Goal: Task Accomplishment & Management: Use online tool/utility

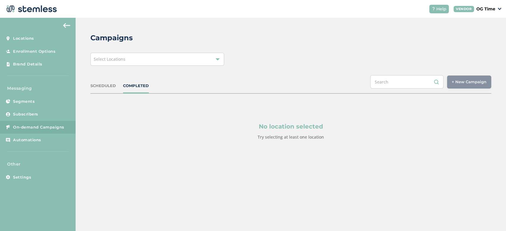
click at [170, 62] on div "Select Locations" at bounding box center [157, 59] width 134 height 13
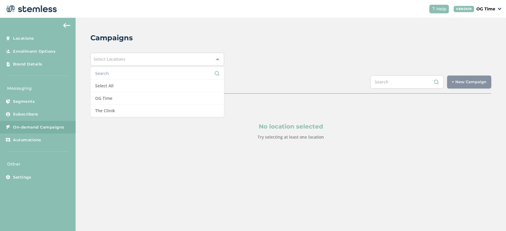
click at [251, 42] on div "Campaigns" at bounding box center [288, 38] width 396 height 11
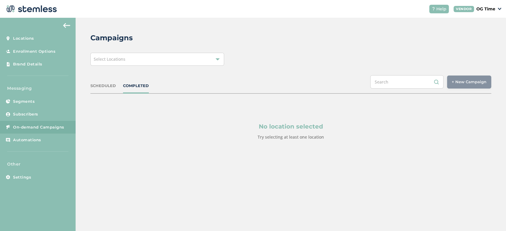
click at [129, 65] on div "Select Locations" at bounding box center [157, 59] width 134 height 13
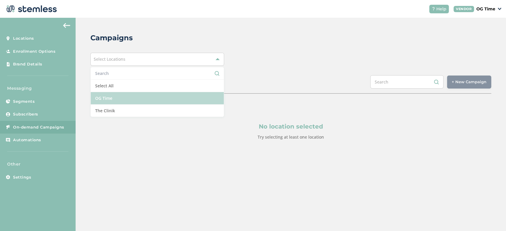
click at [114, 103] on li "OG Time" at bounding box center [157, 98] width 133 height 12
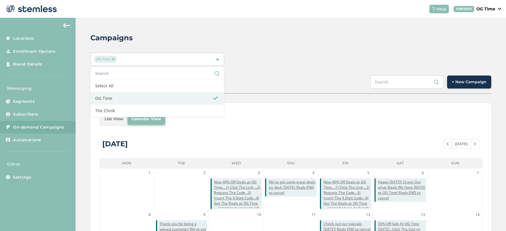
click at [268, 61] on div "OG Time Select All OG Time The Clinik" at bounding box center [290, 59] width 401 height 13
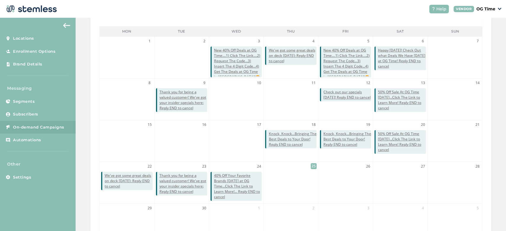
scroll to position [131, 0]
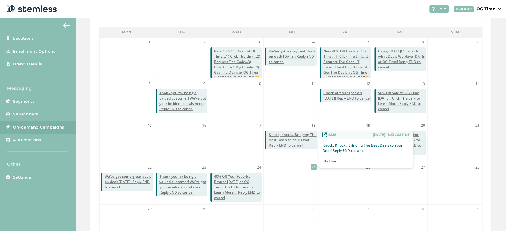
click at [279, 143] on span "Knock, Knock...Bringing The Best Deals to Your Door! Reply END to cancel" at bounding box center [293, 140] width 48 height 16
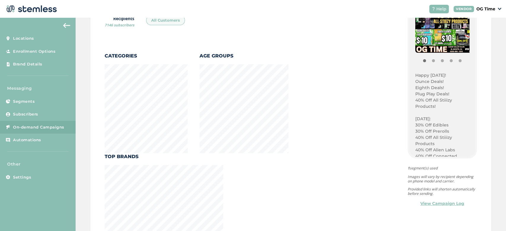
scroll to position [98, 0]
click at [415, 75] on p "Happy [DATE]!" at bounding box center [442, 75] width 54 height 6
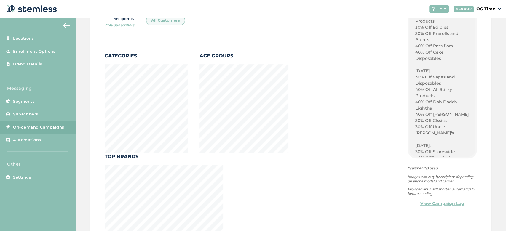
scroll to position [582, 0]
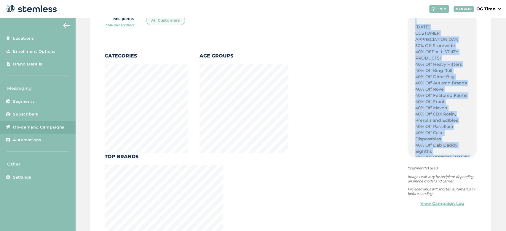
click at [418, 192] on p "40% Off Dime Industries Disposables" at bounding box center [442, 198] width 54 height 12
copy div "Happy [DATE]! Ounce Deals! Eighth Deals! Plug Play Deals! 40% Off All Stiiizy P…"
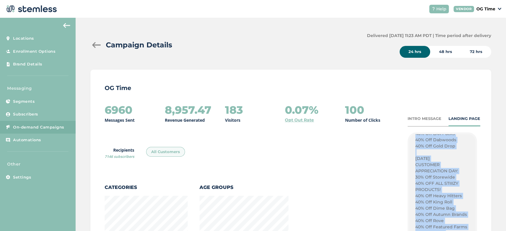
click at [33, 126] on span "On-demand Campaigns" at bounding box center [38, 127] width 51 height 6
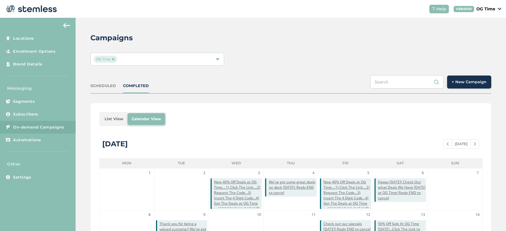
click at [452, 84] on span "+ New Campaign" at bounding box center [469, 82] width 35 height 6
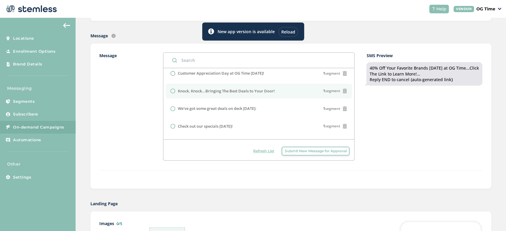
scroll to position [244, 0]
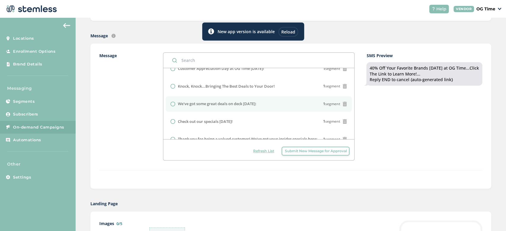
click at [237, 101] on label "We've got some great deals on deck [DATE]:" at bounding box center [217, 104] width 79 height 6
radio input "false"
radio input "true"
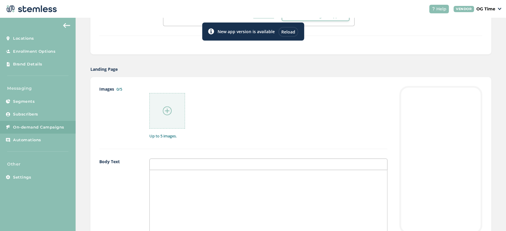
scroll to position [262, 0]
click at [173, 177] on div at bounding box center [268, 228] width 237 height 118
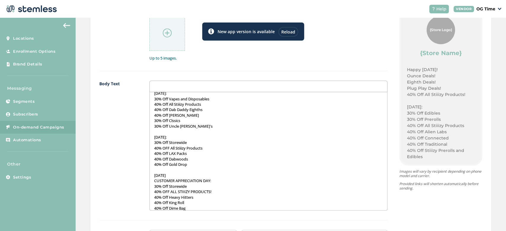
scroll to position [340, 0]
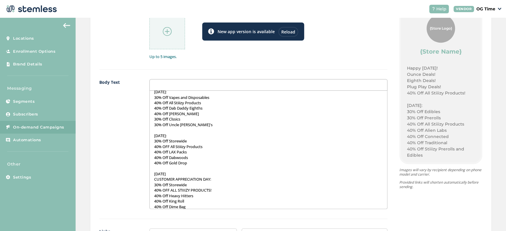
click at [226, 122] on p "30% Off Uncle [PERSON_NAME]'s" at bounding box center [268, 124] width 229 height 5
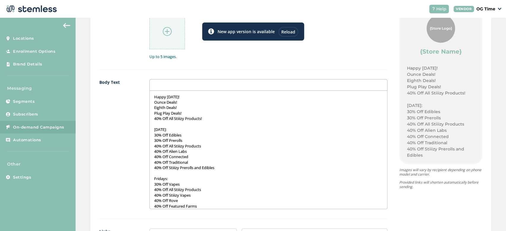
click at [191, 100] on p "Ounce Deals!" at bounding box center [268, 102] width 229 height 5
click at [192, 100] on p "Ounce Deals!" at bounding box center [268, 102] width 229 height 5
click at [191, 98] on p "Happy [DATE]!" at bounding box center [268, 96] width 229 height 5
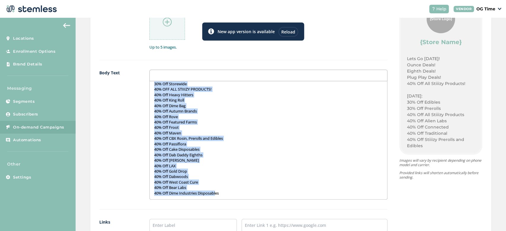
scroll to position [366, 0]
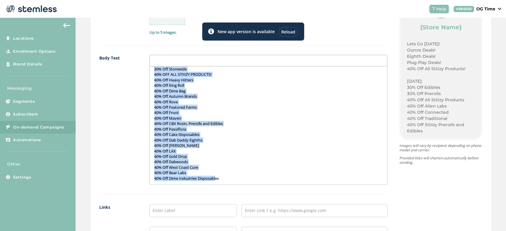
drag, startPoint x: 154, startPoint y: 150, endPoint x: 216, endPoint y: 227, distance: 98.9
click at [216, 227] on div "Images 0/5 Up to 5 images. Body Text Lets Go [DATE]! Ounce Deals! Eighth Deals!…" at bounding box center [243, 127] width 288 height 290
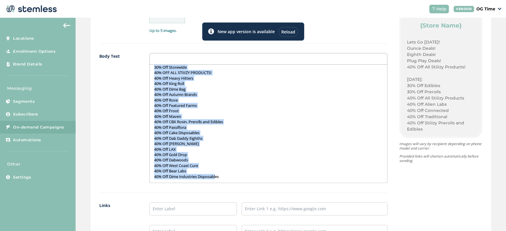
click at [183, 163] on p "40% Off West Coast Cure" at bounding box center [268, 165] width 229 height 5
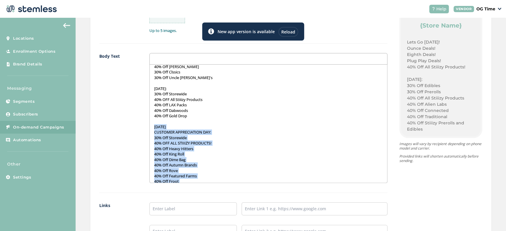
scroll to position [321, 0]
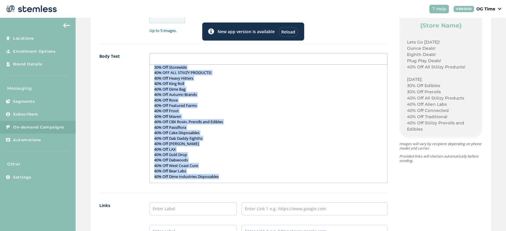
drag, startPoint x: 153, startPoint y: 126, endPoint x: 247, endPoint y: 188, distance: 112.4
click at [247, 188] on div "Body Text Lets Go [DATE]! Ounce Deals! Eighth Deals! Plug Play Deals! 40% Off A…" at bounding box center [243, 123] width 288 height 140
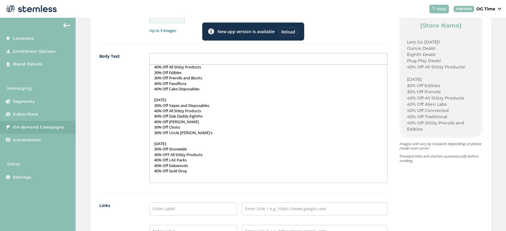
click at [178, 84] on p "40% Off Passiflora" at bounding box center [268, 83] width 229 height 5
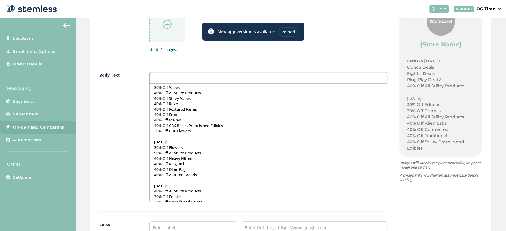
scroll to position [96, 0]
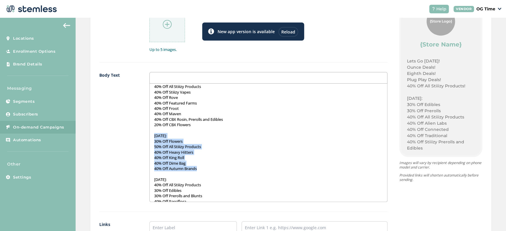
drag, startPoint x: 154, startPoint y: 135, endPoint x: 199, endPoint y: 166, distance: 55.6
click at [199, 166] on div "Lets Go [DATE]! Ounce Deals! Eighth Deals! Plug Play Deals! 40% Off All Stiiizy…" at bounding box center [268, 143] width 237 height 118
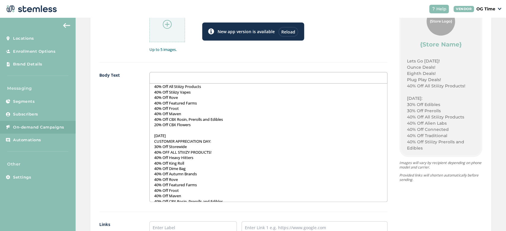
scroll to position [153, 0]
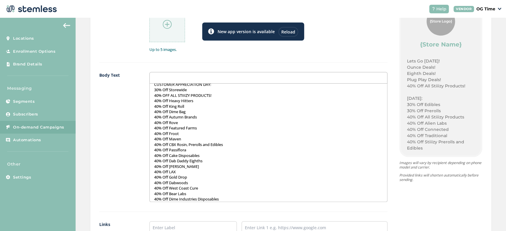
click at [237, 153] on p "40% Off Cake Disposables" at bounding box center [268, 155] width 229 height 5
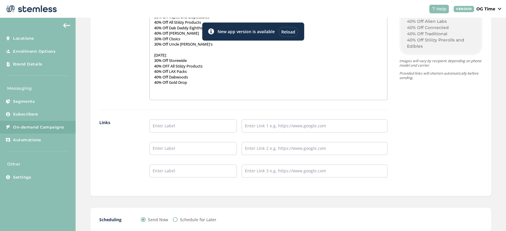
scroll to position [453, 0]
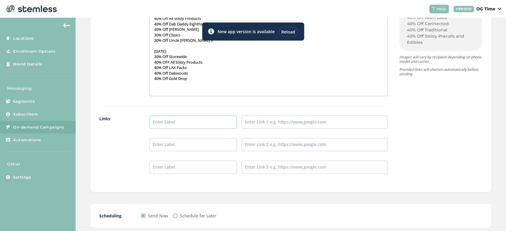
click at [208, 123] on input "text" at bounding box center [192, 122] width 87 height 13
type input "Online Menu"
click at [264, 126] on input "text" at bounding box center [315, 122] width 146 height 13
type input "[URL][DOMAIN_NAME]"
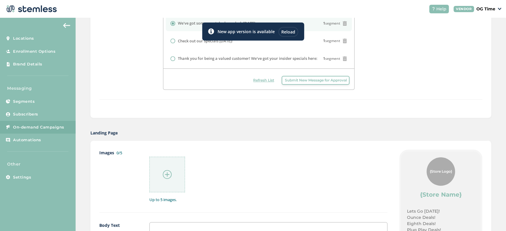
scroll to position [198, 0]
click at [168, 176] on img at bounding box center [167, 173] width 9 height 9
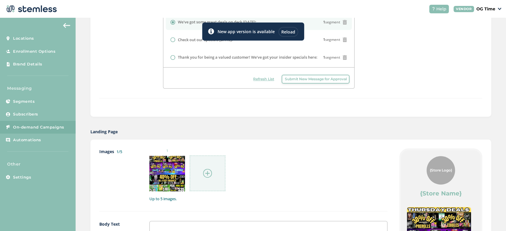
click at [207, 169] on img at bounding box center [207, 173] width 9 height 9
click at [207, 177] on img at bounding box center [207, 173] width 9 height 9
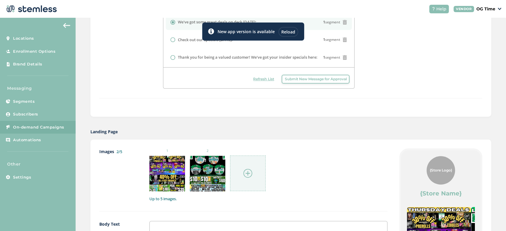
click at [245, 174] on img at bounding box center [247, 173] width 9 height 9
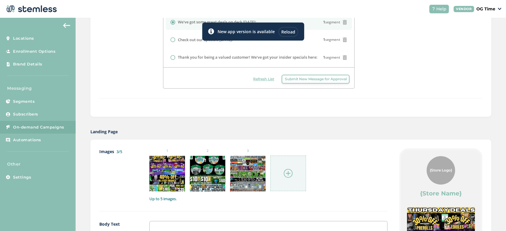
click at [289, 170] on img at bounding box center [288, 173] width 9 height 9
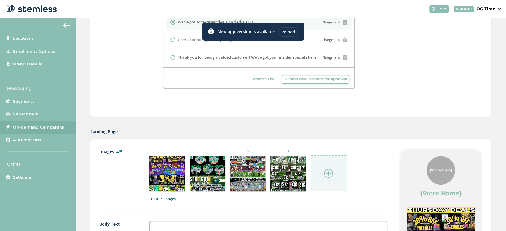
scroll to position [286, 0]
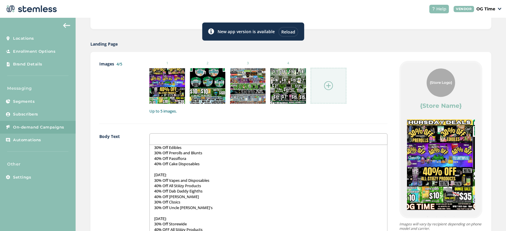
drag, startPoint x: 440, startPoint y: 160, endPoint x: 330, endPoint y: 199, distance: 116.8
click at [330, 199] on div "Images 4/5 1 2 3 4 Up to 5 images. Body Text Lets Go [DATE]! Ounce Deals! Eight…" at bounding box center [290, 206] width 383 height 290
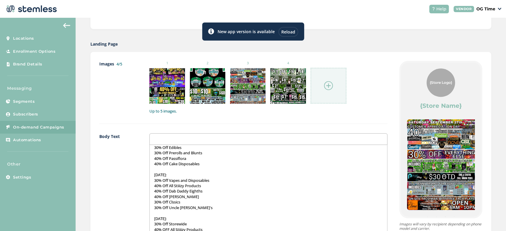
click at [325, 84] on img at bounding box center [328, 85] width 9 height 9
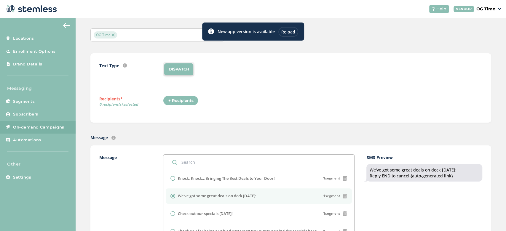
scroll to position [22, 0]
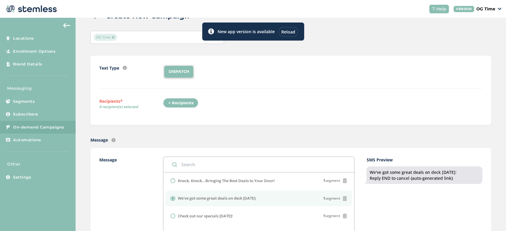
click at [182, 104] on div "+ Recipients" at bounding box center [180, 103] width 35 height 10
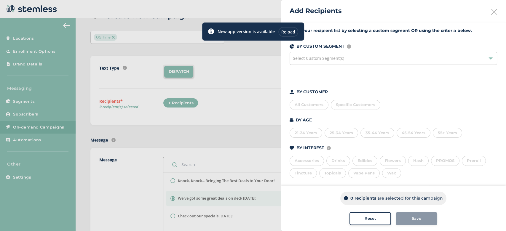
click at [309, 106] on div "All Customers" at bounding box center [309, 105] width 39 height 10
click at [413, 218] on span "Save" at bounding box center [416, 219] width 9 height 6
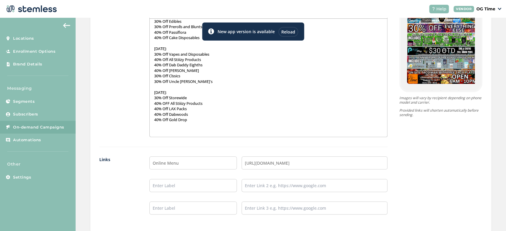
scroll to position [486, 0]
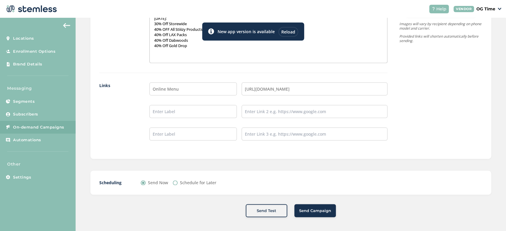
click at [313, 209] on span "Send Campaign" at bounding box center [315, 211] width 32 height 6
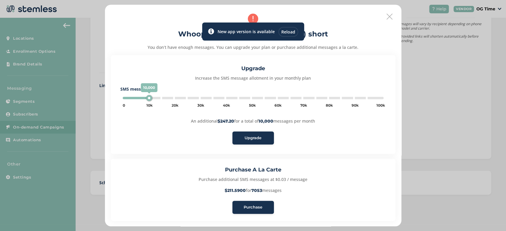
click at [255, 205] on span "Purchase" at bounding box center [253, 208] width 19 height 6
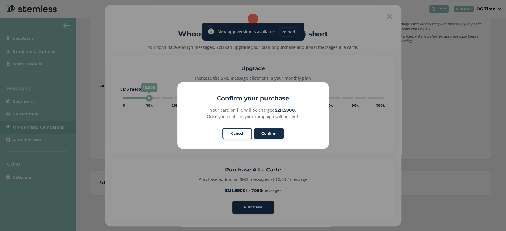
click at [271, 134] on button "Confirm" at bounding box center [269, 133] width 30 height 11
